Goal: Find specific page/section: Find specific page/section

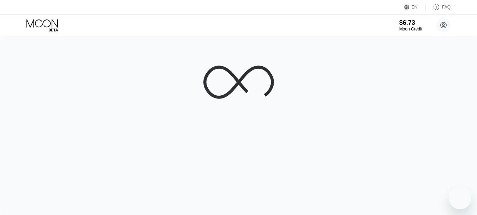
click at [77, 57] on div at bounding box center [238, 125] width 477 height 178
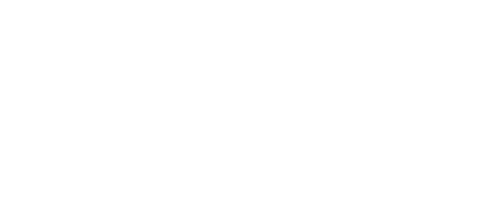
click at [115, 50] on div at bounding box center [241, 107] width 483 height 215
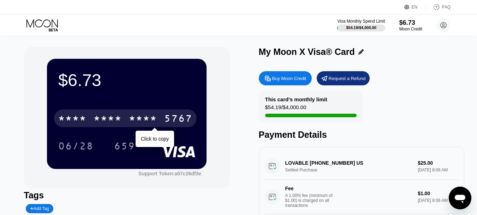
click at [142, 117] on div "* * * *" at bounding box center [143, 118] width 28 height 11
